Goal: Contribute content

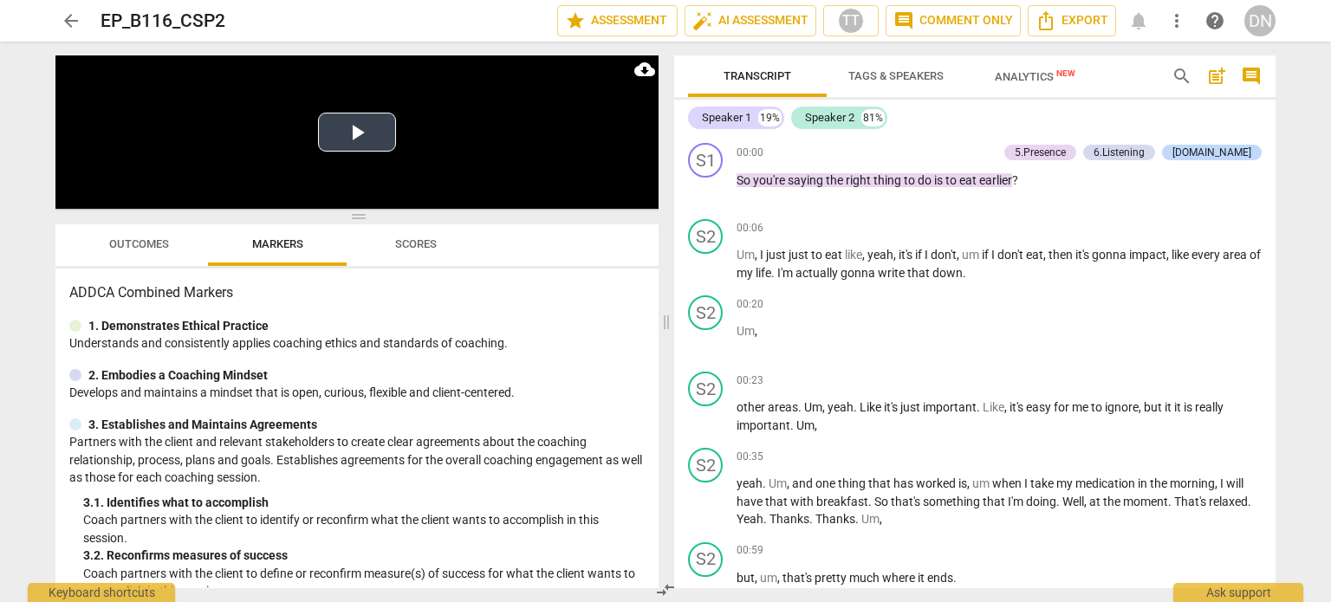
click at [370, 132] on button "Play Video" at bounding box center [357, 132] width 78 height 39
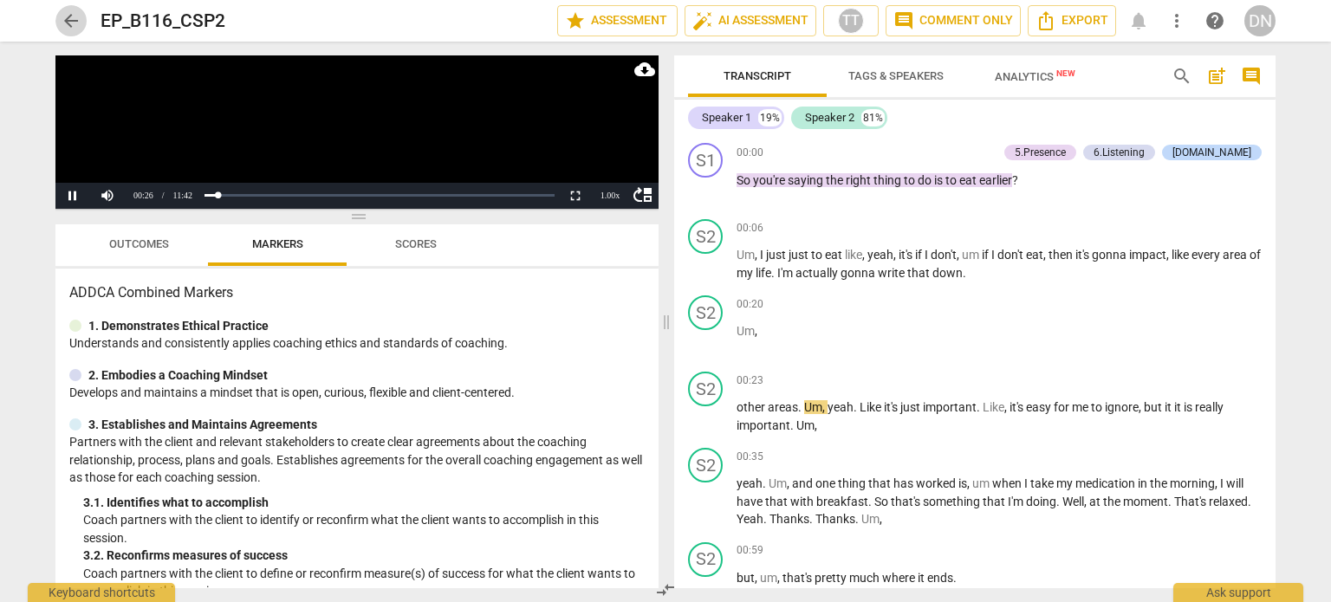
click at [67, 21] on span "arrow_back" at bounding box center [71, 20] width 21 height 21
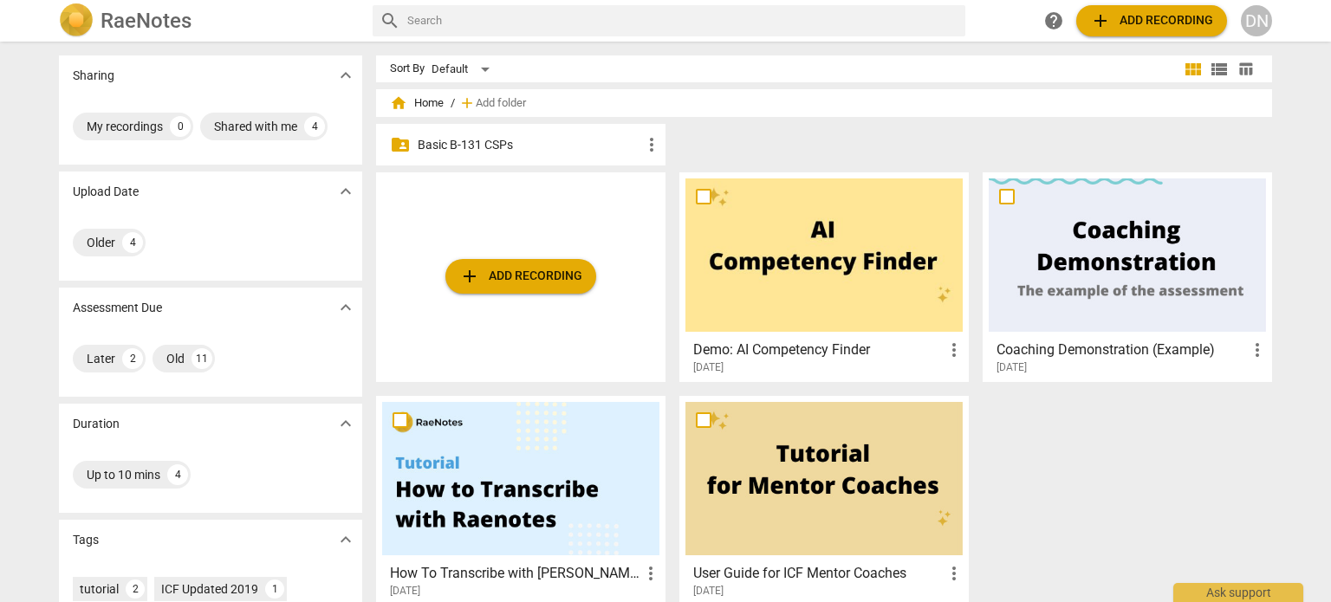
click at [163, 17] on h2 "RaeNotes" at bounding box center [146, 21] width 91 height 24
click at [1116, 259] on div at bounding box center [1127, 254] width 277 height 153
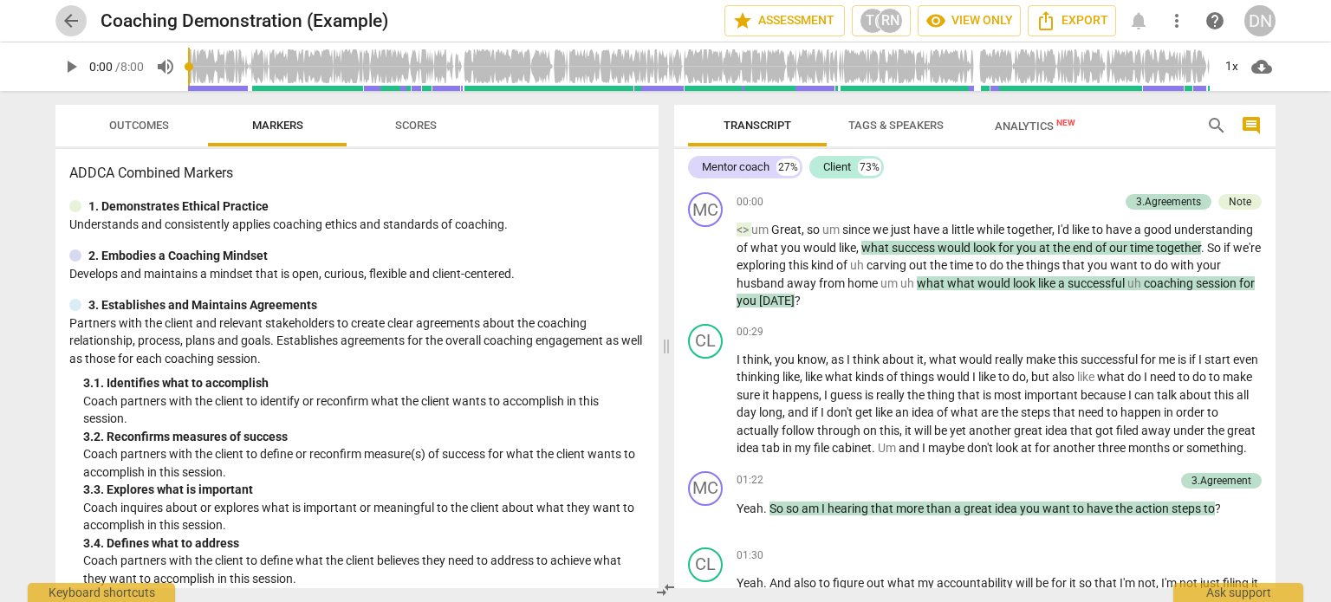
click at [73, 20] on span "arrow_back" at bounding box center [71, 20] width 21 height 21
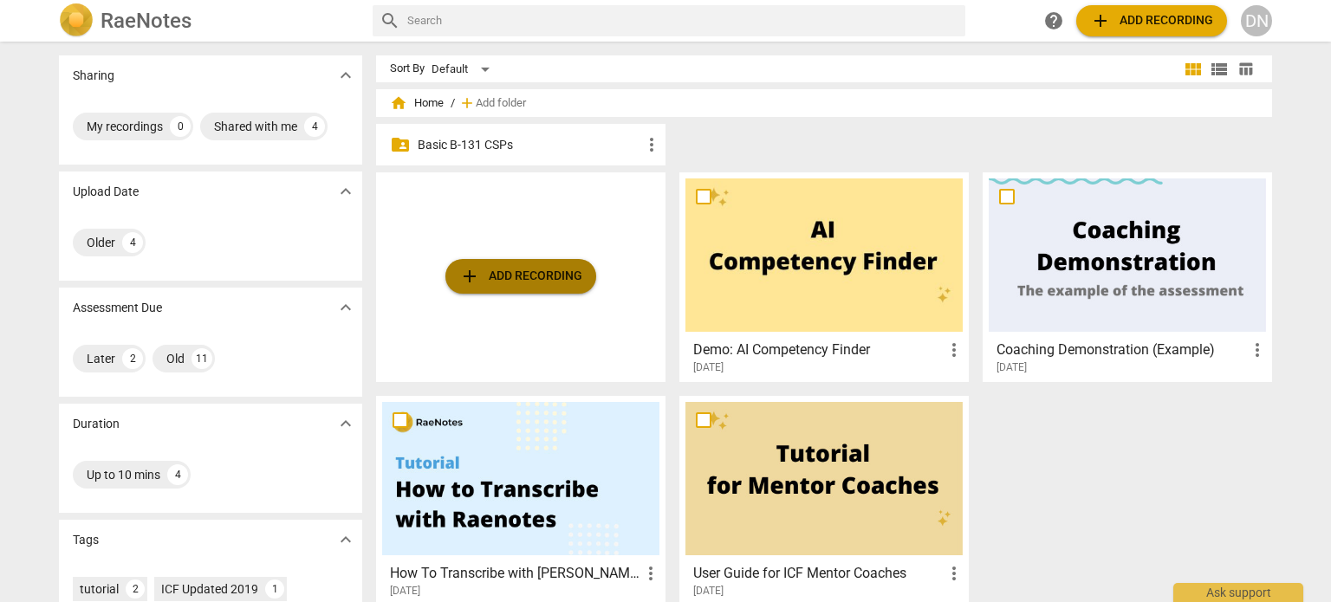
click at [514, 281] on span "add Add recording" at bounding box center [520, 276] width 123 height 21
